Goal: Navigation & Orientation: Find specific page/section

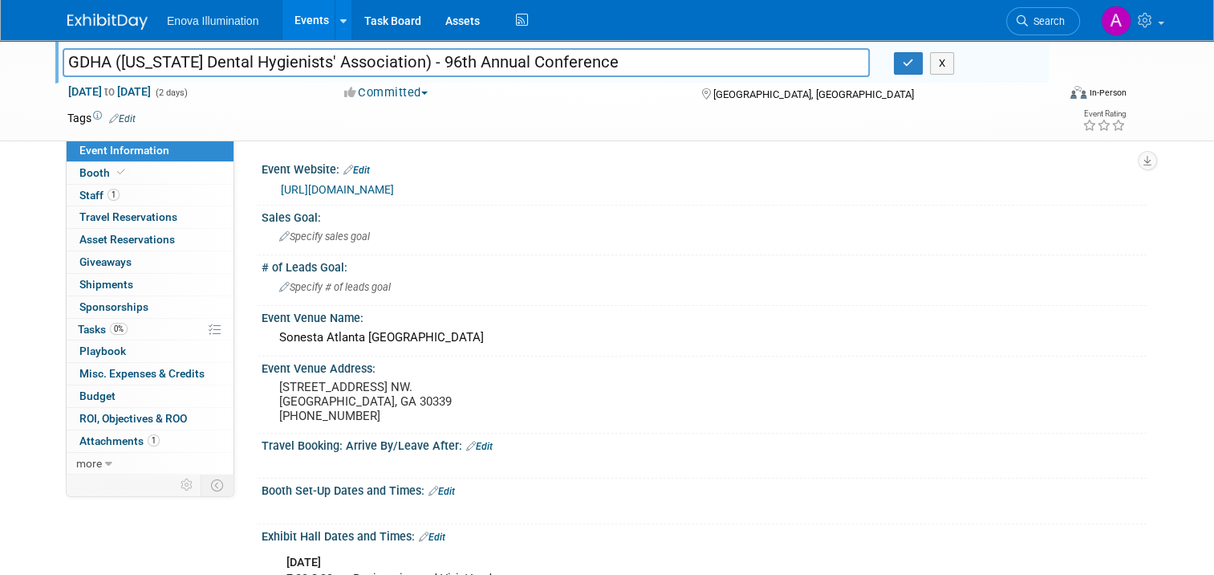
click at [104, 19] on img at bounding box center [107, 22] width 80 height 16
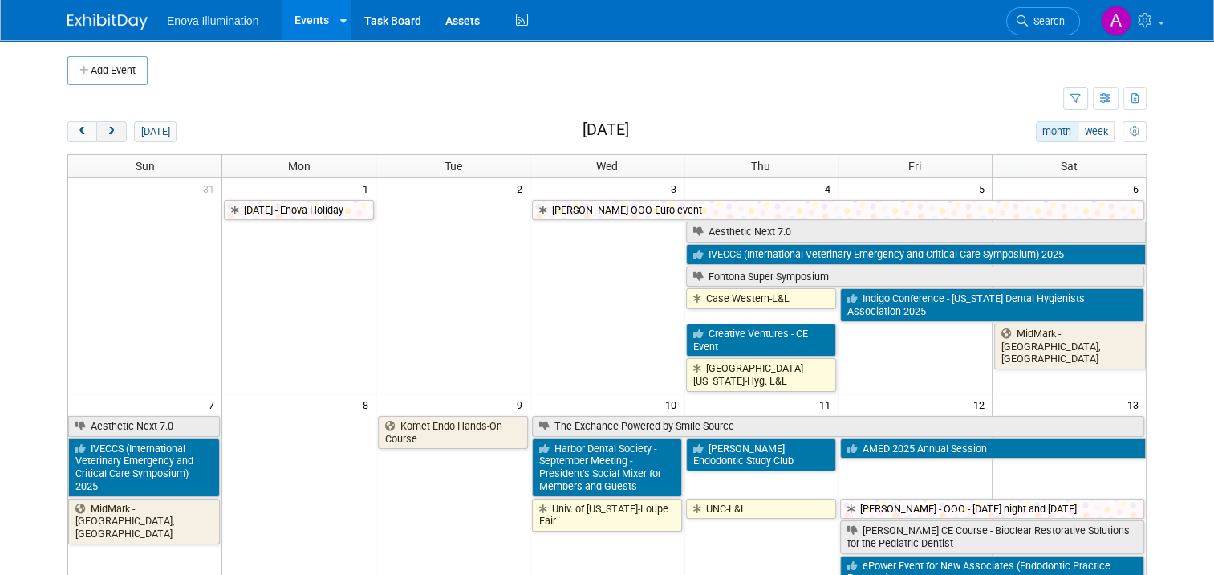
click at [105, 130] on span "next" at bounding box center [111, 132] width 12 height 10
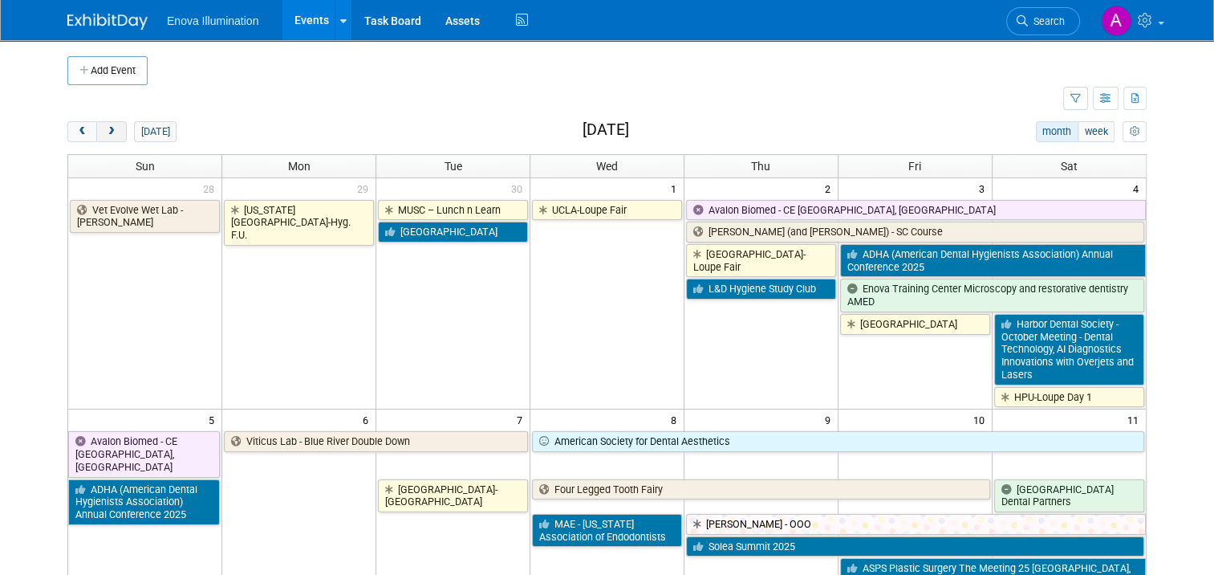
click at [106, 131] on span "next" at bounding box center [111, 132] width 12 height 10
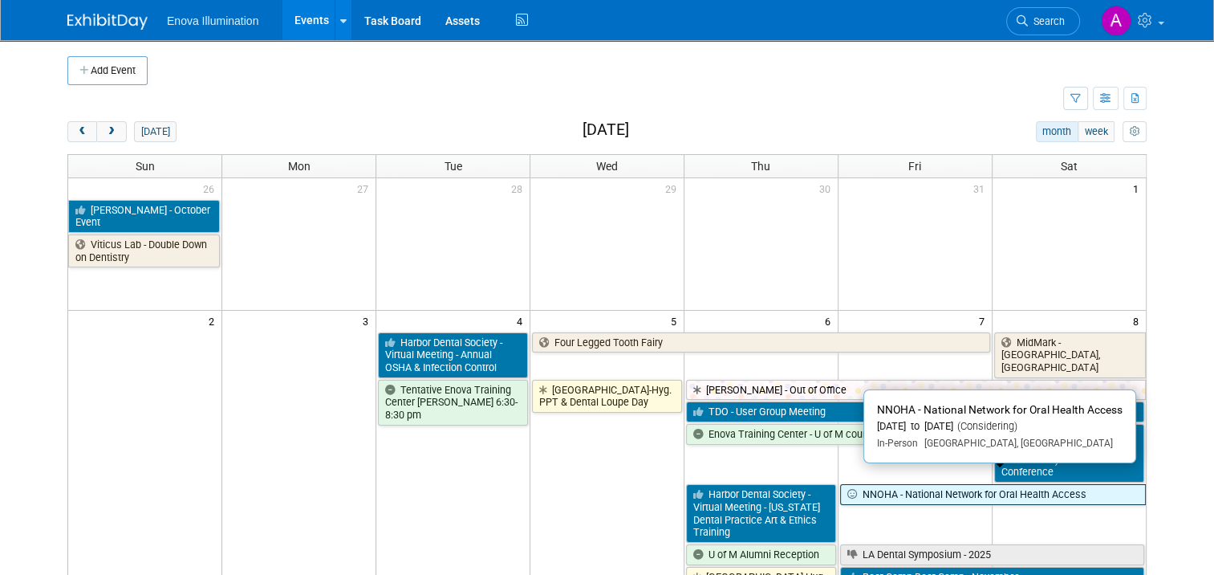
scroll to position [80, 0]
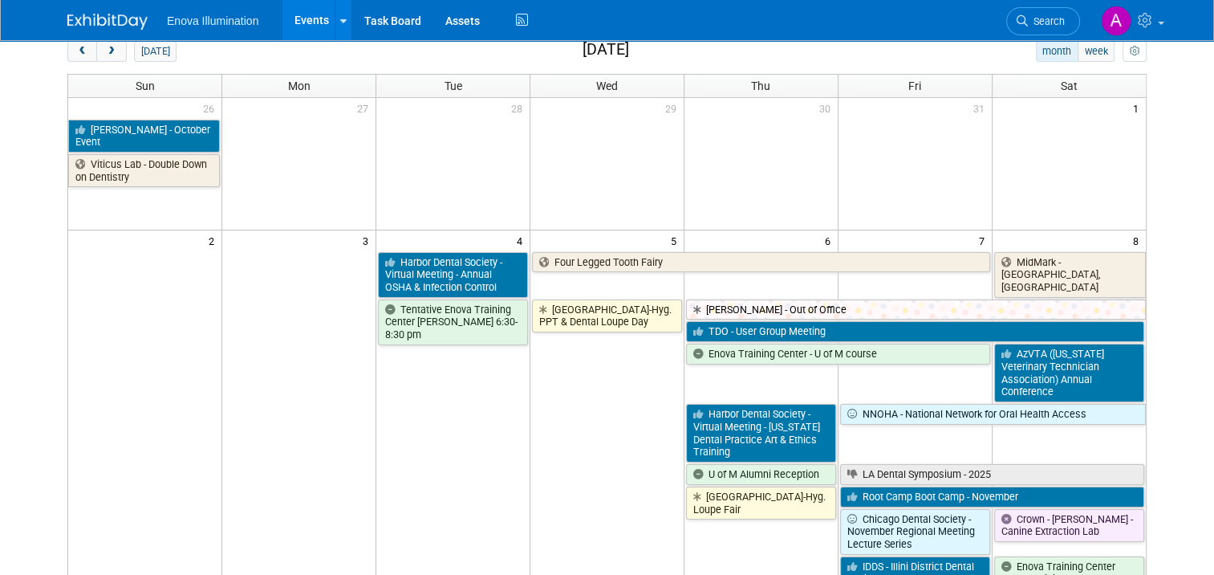
drag, startPoint x: 61, startPoint y: 51, endPoint x: 87, endPoint y: 67, distance: 30.3
click at [67, 51] on button "prev" at bounding box center [82, 51] width 30 height 21
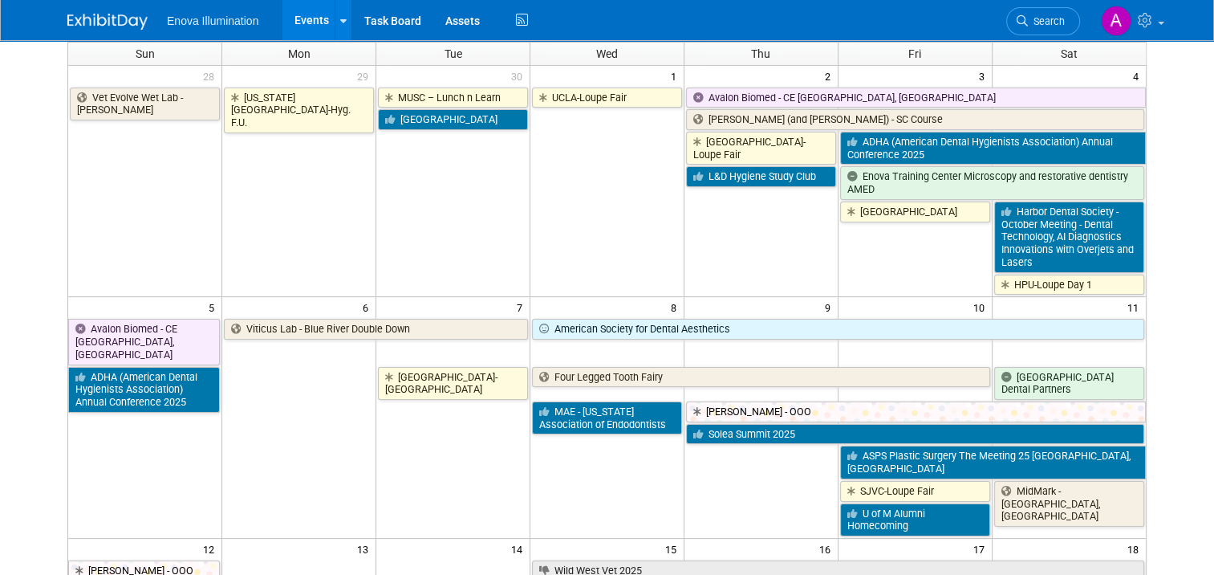
scroll to position [0, 0]
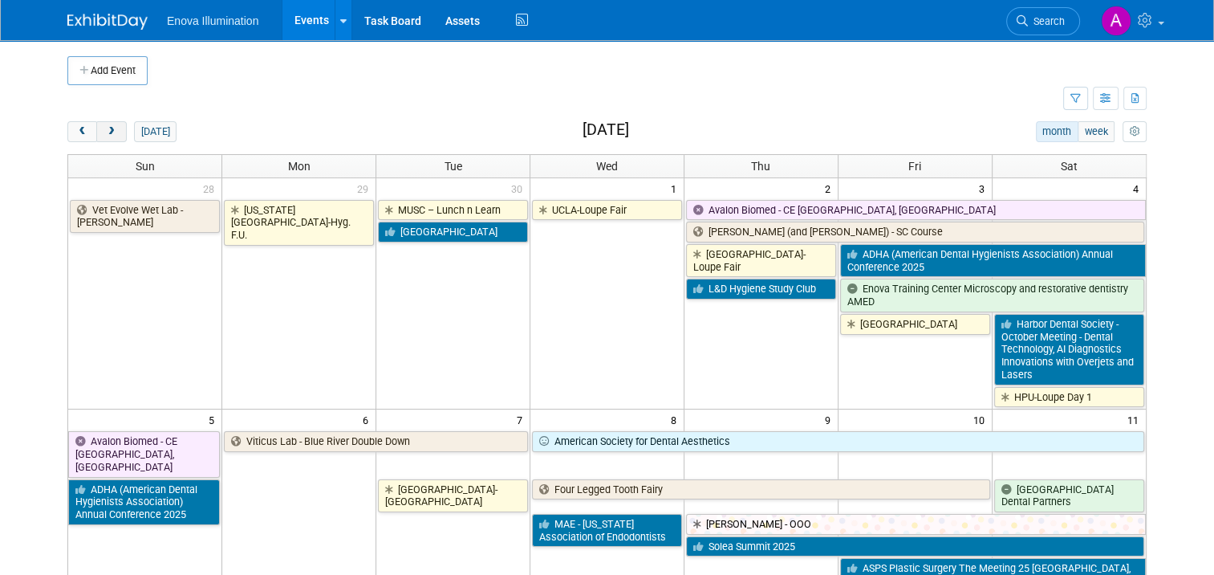
click at [105, 135] on span "next" at bounding box center [111, 132] width 12 height 10
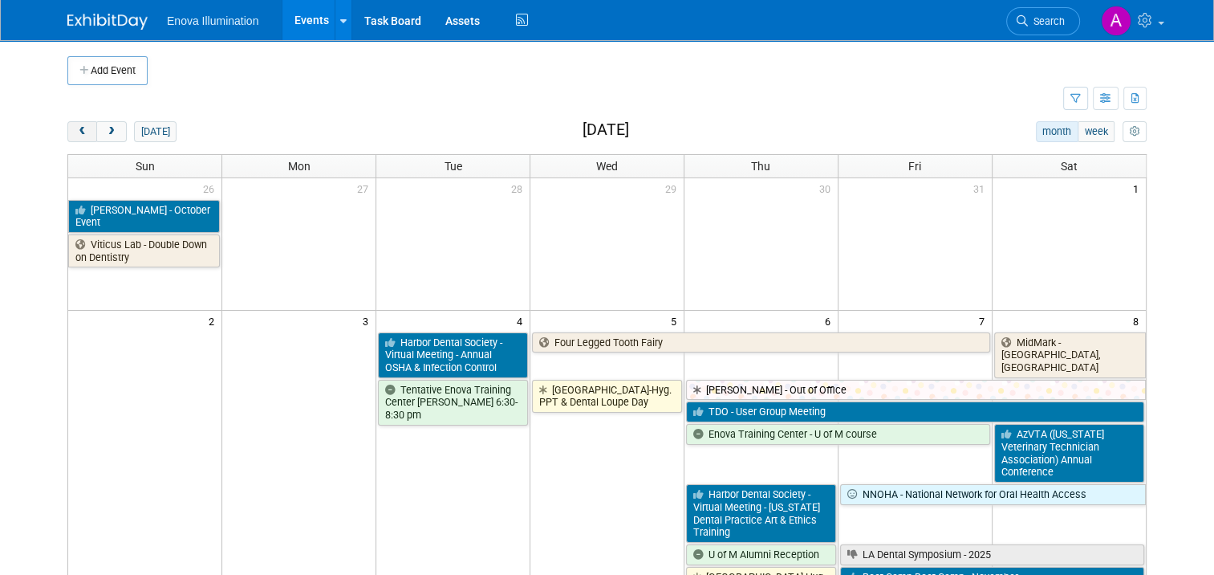
click at [76, 135] on span "prev" at bounding box center [82, 132] width 12 height 10
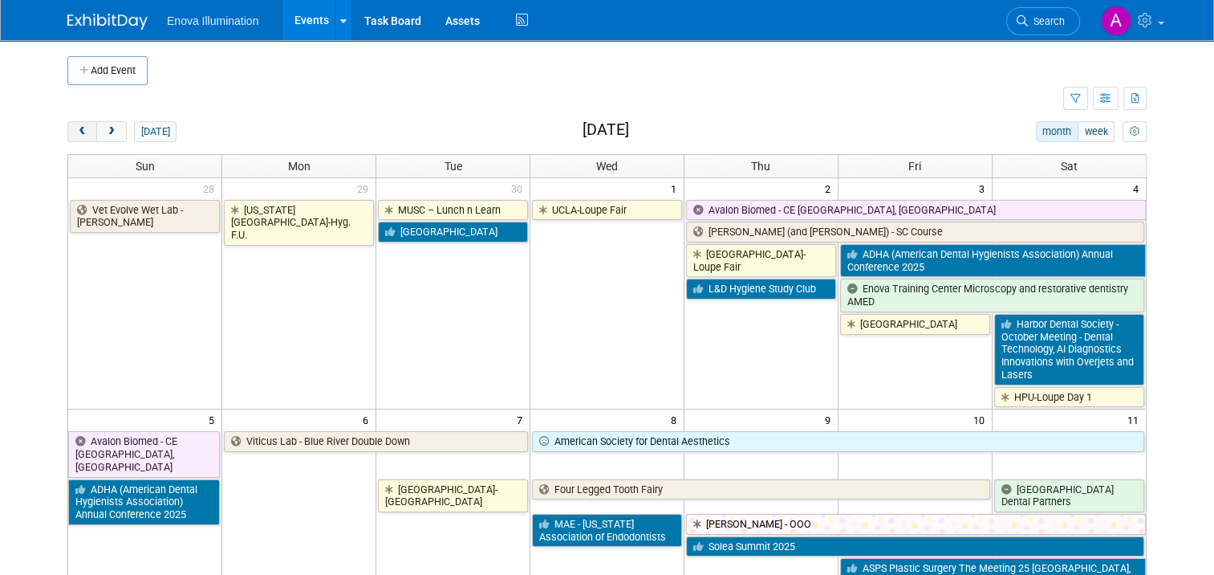
click at [76, 135] on span "prev" at bounding box center [82, 132] width 12 height 10
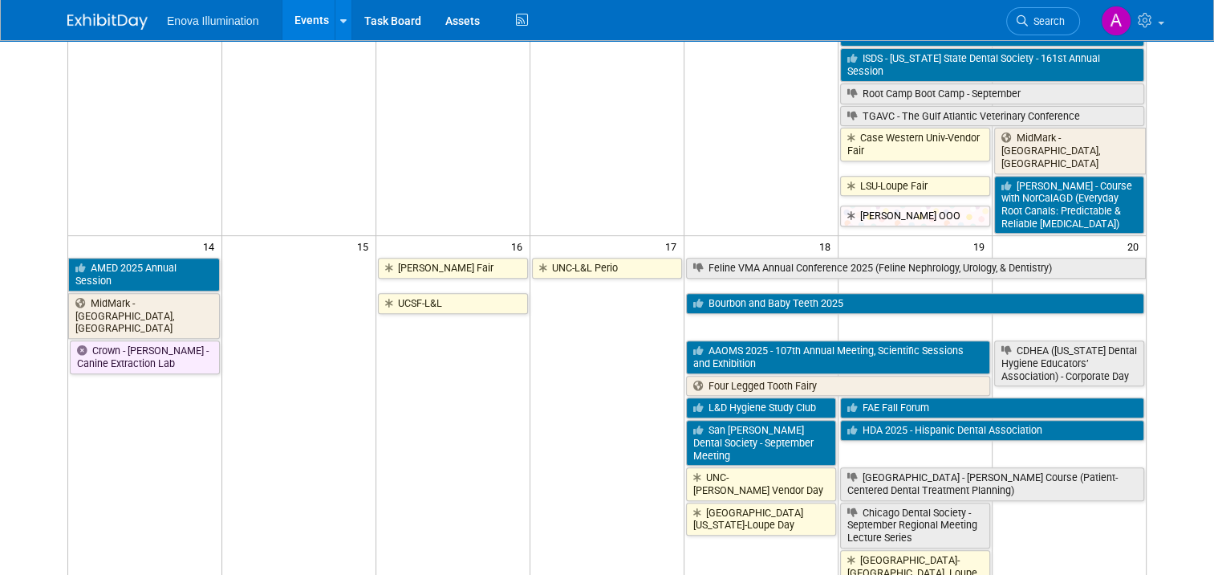
scroll to position [642, 0]
